Goal: Information Seeking & Learning: Learn about a topic

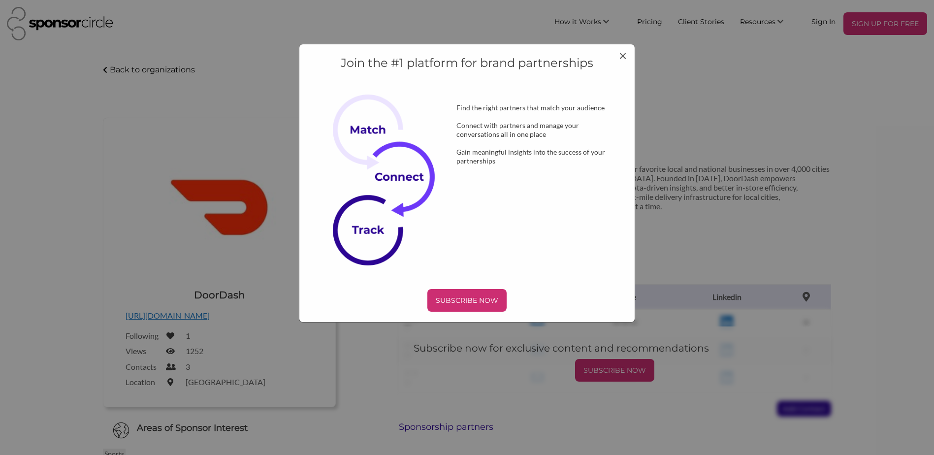
click at [630, 56] on div "Join the #1 platform for brand partnerships Find the right partners that match …" at bounding box center [467, 183] width 336 height 279
click at [624, 56] on span "×" at bounding box center [623, 55] width 8 height 17
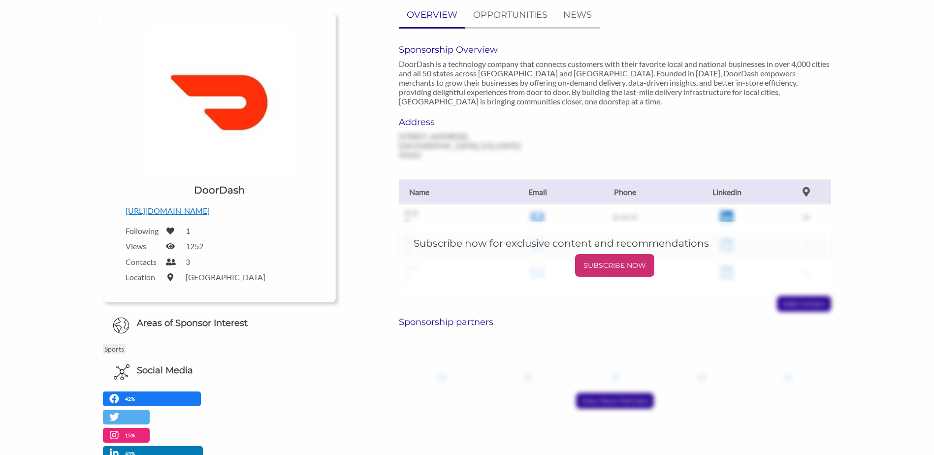
scroll to position [98, 0]
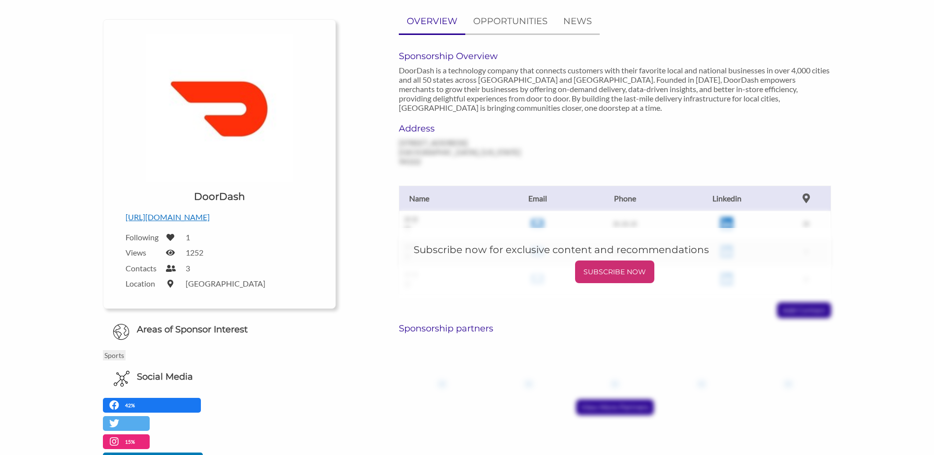
click at [194, 216] on p "[URL][DOMAIN_NAME]" at bounding box center [220, 217] width 188 height 13
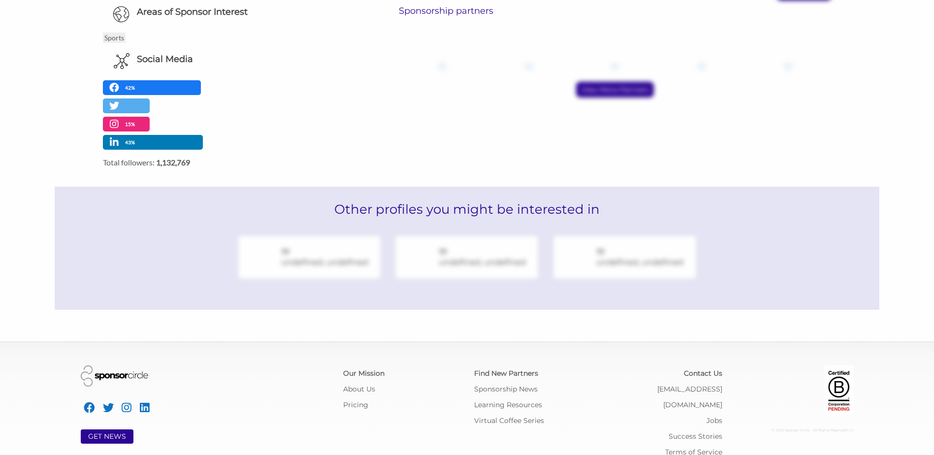
scroll to position [428, 0]
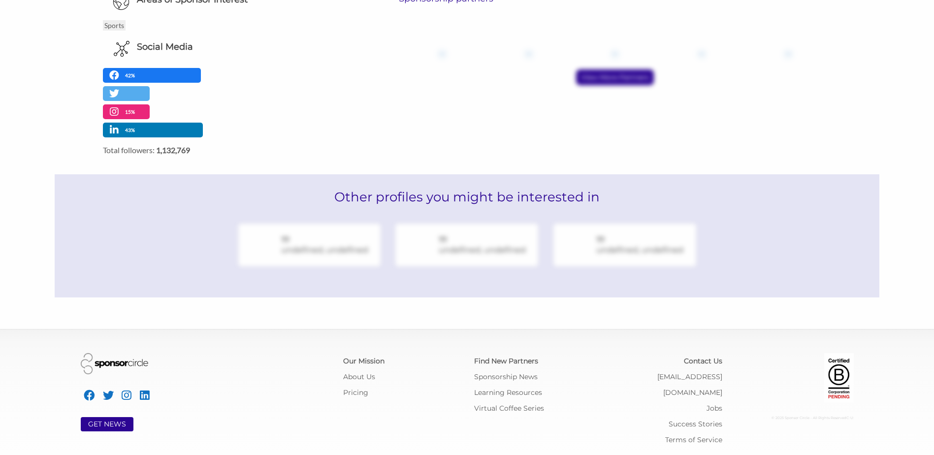
click at [151, 72] on div "42%" at bounding box center [152, 75] width 98 height 15
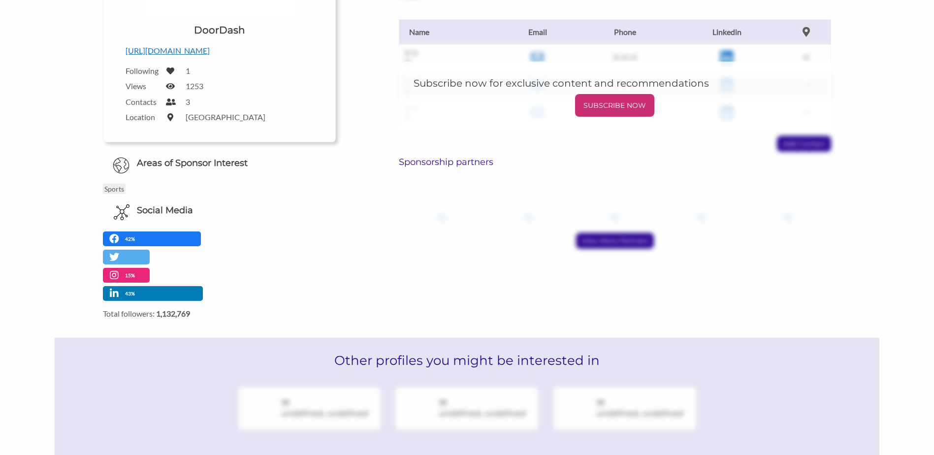
scroll to position [231, 0]
